Goal: Navigation & Orientation: Find specific page/section

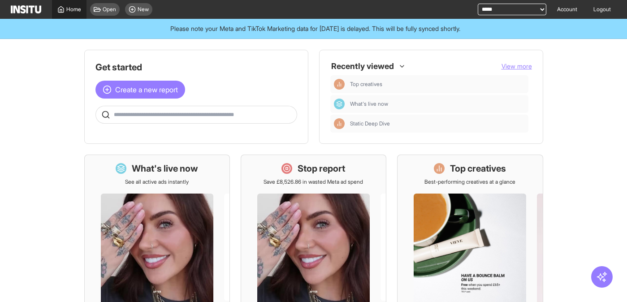
click at [67, 10] on span "Home" at bounding box center [73, 9] width 15 height 7
click at [486, 7] on select "**********" at bounding box center [511, 10] width 69 height 12
select select "**********"
click at [477, 4] on select "**********" at bounding box center [511, 10] width 69 height 12
